Goal: Information Seeking & Learning: Learn about a topic

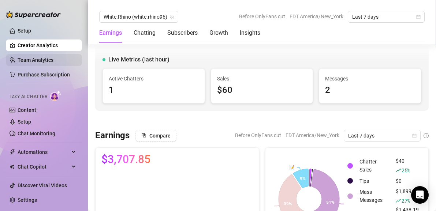
scroll to position [673, 0]
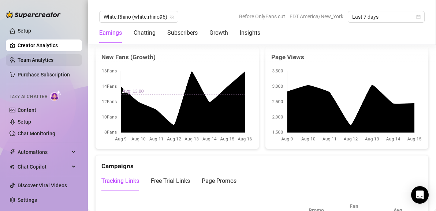
click at [33, 62] on link "Team Analytics" at bounding box center [36, 60] width 36 height 6
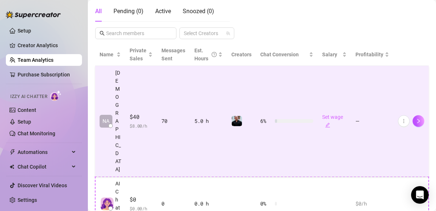
scroll to position [161, 0]
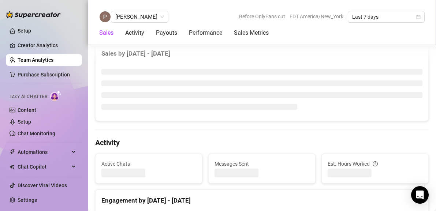
scroll to position [673, 0]
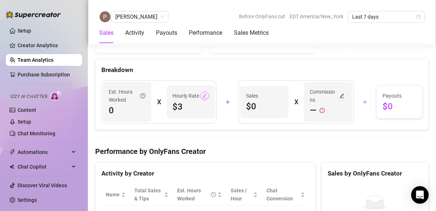
click at [203, 95] on icon "edit" at bounding box center [204, 95] width 5 height 5
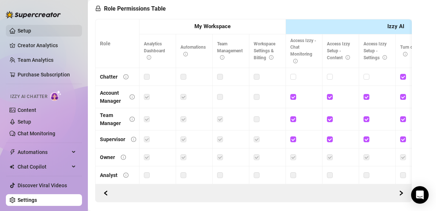
click at [23, 33] on link "Setup" at bounding box center [25, 31] width 14 height 6
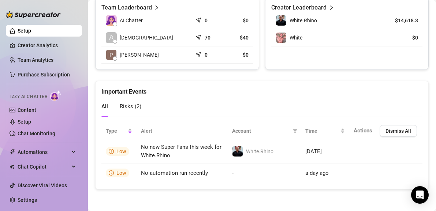
click at [127, 106] on span "Risks ( 2 )" at bounding box center [131, 106] width 22 height 7
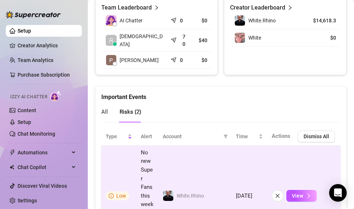
scroll to position [418, 0]
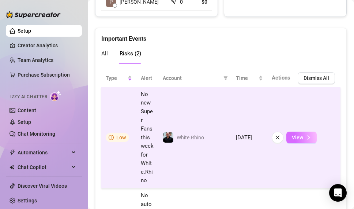
click at [305, 138] on button "View" at bounding box center [302, 137] width 30 height 12
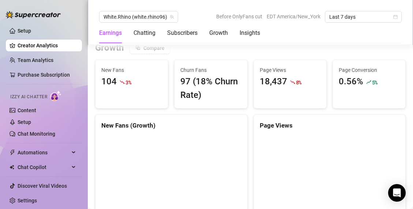
scroll to position [647, 0]
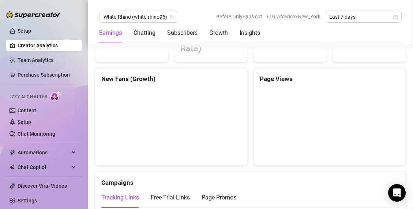
click at [63, 45] on link "Creator Analytics" at bounding box center [47, 46] width 59 height 12
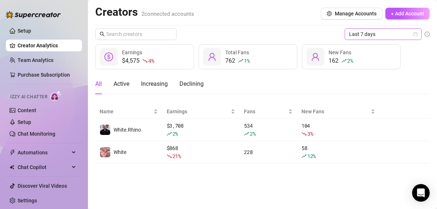
click at [361, 36] on span "Last 7 days" at bounding box center [383, 34] width 68 height 11
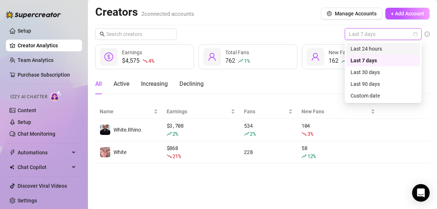
click at [364, 48] on div "Last 24 hours" at bounding box center [382, 49] width 65 height 8
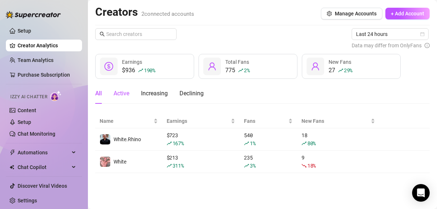
click at [122, 94] on div "Active" at bounding box center [122, 93] width 16 height 9
click at [99, 93] on div "All" at bounding box center [98, 93] width 7 height 9
click at [161, 99] on div "Increasing" at bounding box center [154, 93] width 27 height 21
click at [38, 63] on link "Team Analytics" at bounding box center [36, 60] width 36 height 6
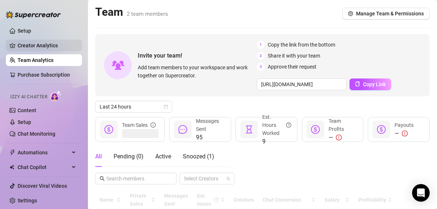
click at [40, 44] on link "Creator Analytics" at bounding box center [47, 46] width 59 height 12
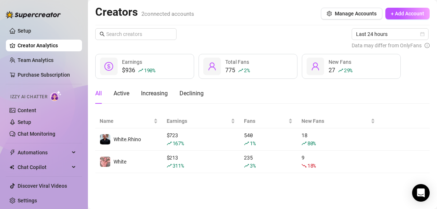
click at [161, 68] on div "$936 190 % Earnings" at bounding box center [144, 66] width 99 height 25
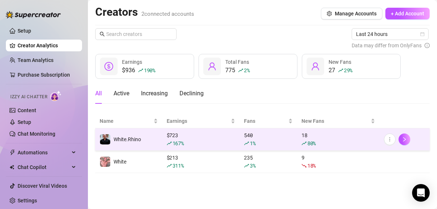
click at [146, 142] on td "White.Rhino" at bounding box center [128, 139] width 67 height 22
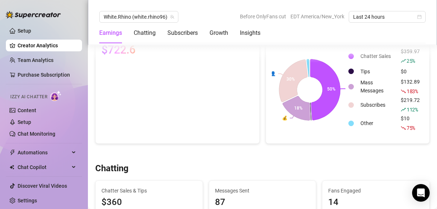
scroll to position [101, 0]
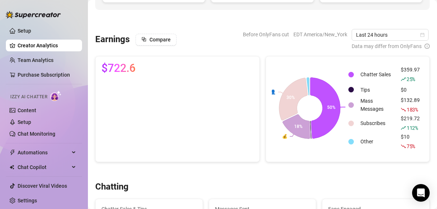
click at [38, 45] on link "Creator Analytics" at bounding box center [47, 46] width 59 height 12
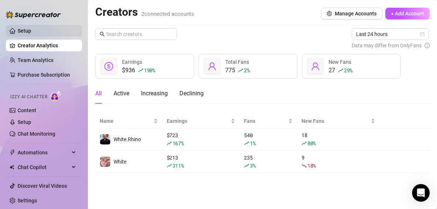
click at [29, 31] on link "Setup" at bounding box center [25, 31] width 14 height 6
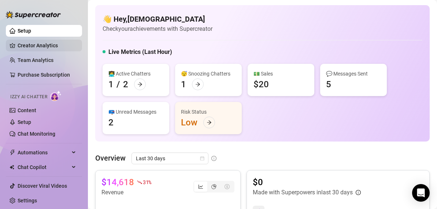
click at [29, 41] on link "Creator Analytics" at bounding box center [47, 46] width 59 height 12
